Goal: Information Seeking & Learning: Learn about a topic

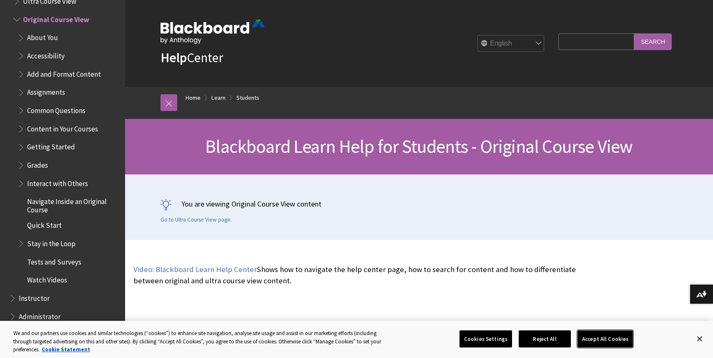
click at [594, 344] on button "Accept All Cookies" at bounding box center [604, 339] width 55 height 18
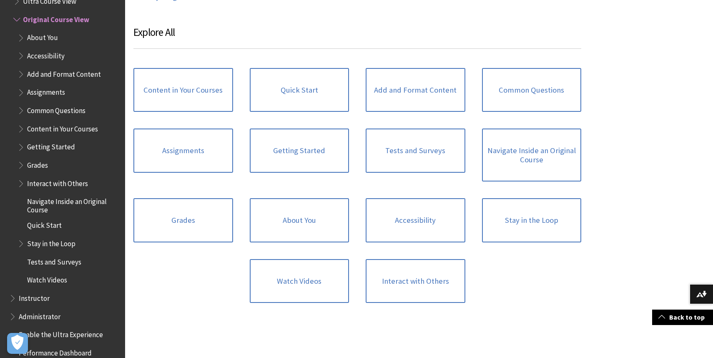
scroll to position [826, 0]
click at [216, 106] on link "Content in Your Courses" at bounding box center [183, 89] width 100 height 44
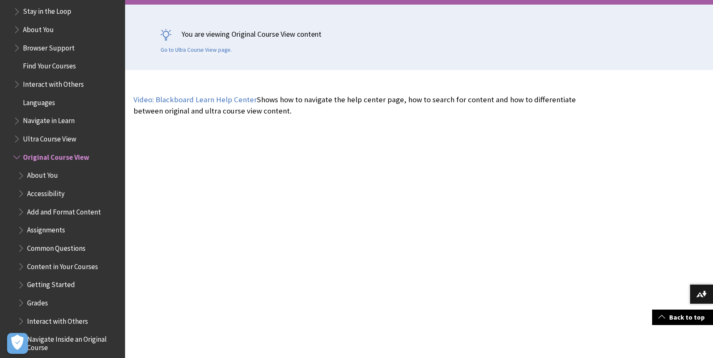
scroll to position [848, 0]
click at [56, 193] on span "Accessibility" at bounding box center [46, 191] width 38 height 11
click at [29, 194] on span "Accessibility" at bounding box center [47, 191] width 41 height 11
click at [64, 323] on span "Interact with Others" at bounding box center [57, 318] width 61 height 11
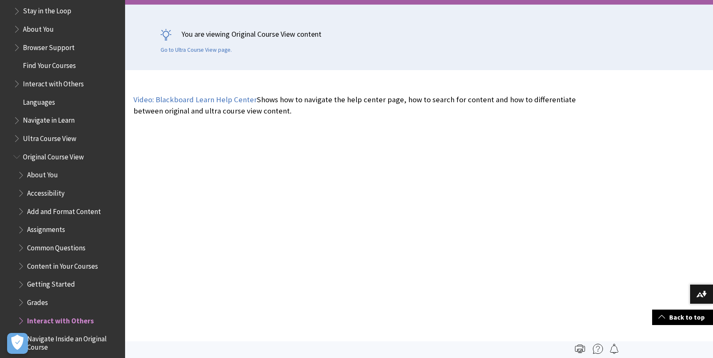
scroll to position [0, 0]
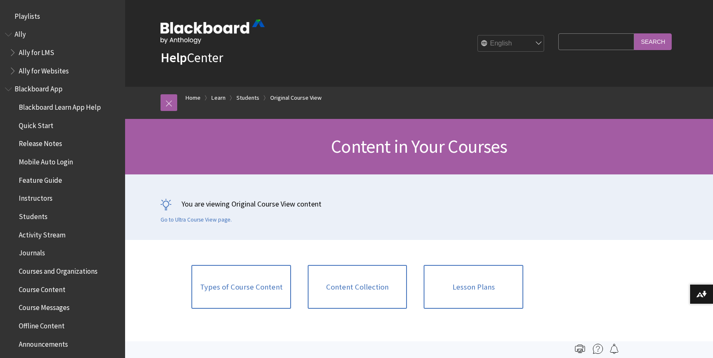
scroll to position [1094, 0]
